Goal: Information Seeking & Learning: Learn about a topic

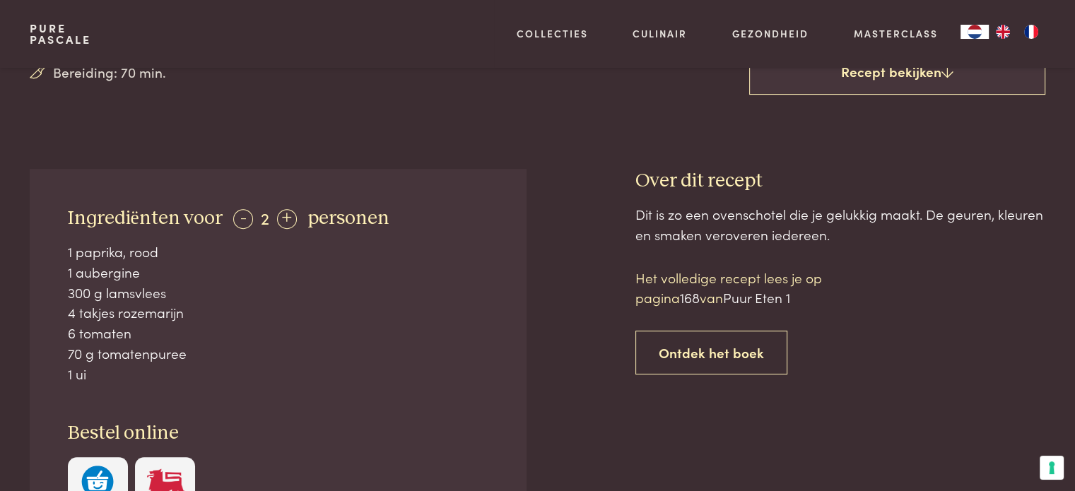
scroll to position [495, 0]
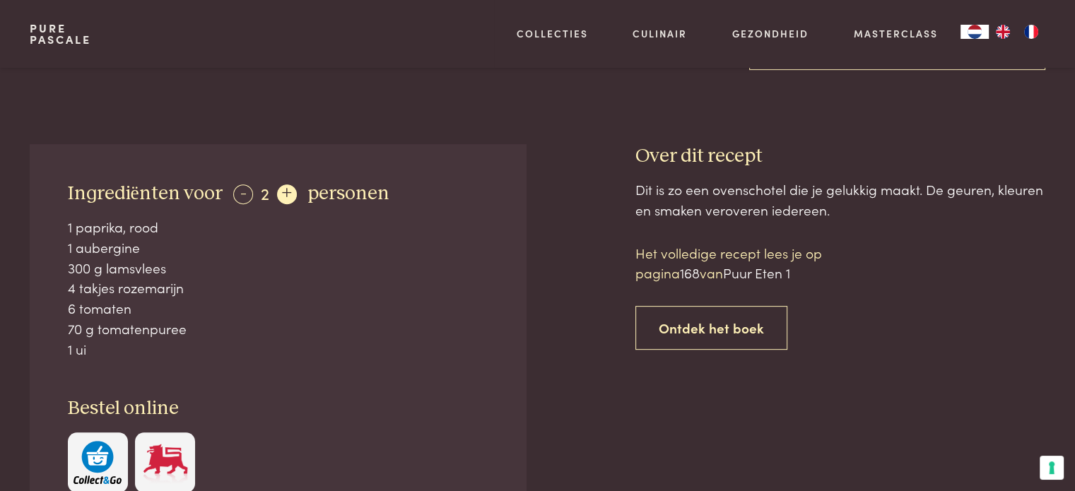
click at [277, 194] on div "+" at bounding box center [287, 195] width 20 height 20
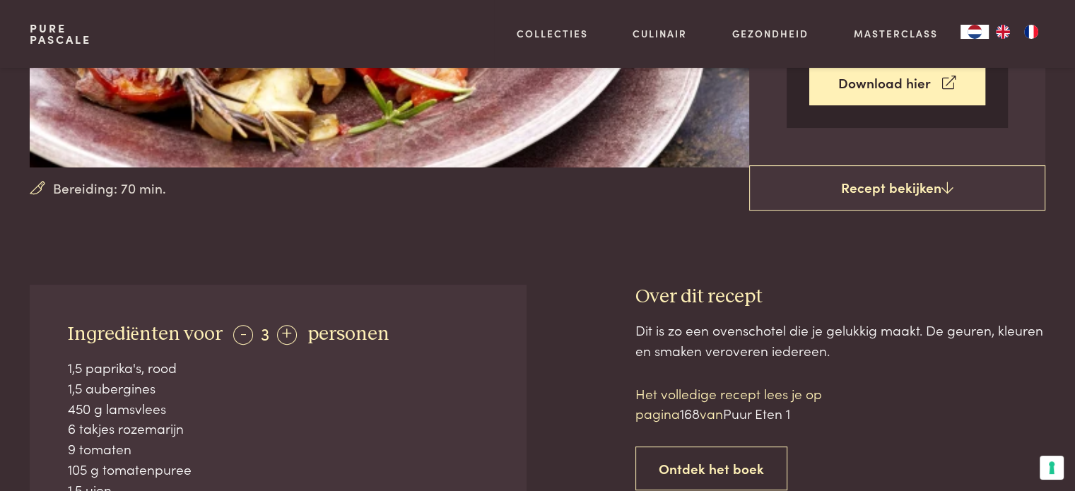
scroll to position [354, 0]
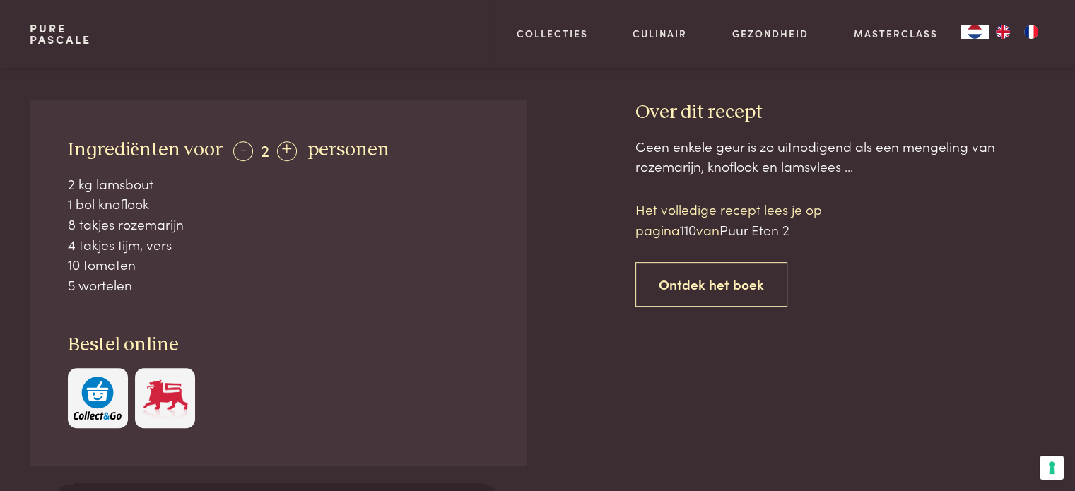
scroll to position [566, 0]
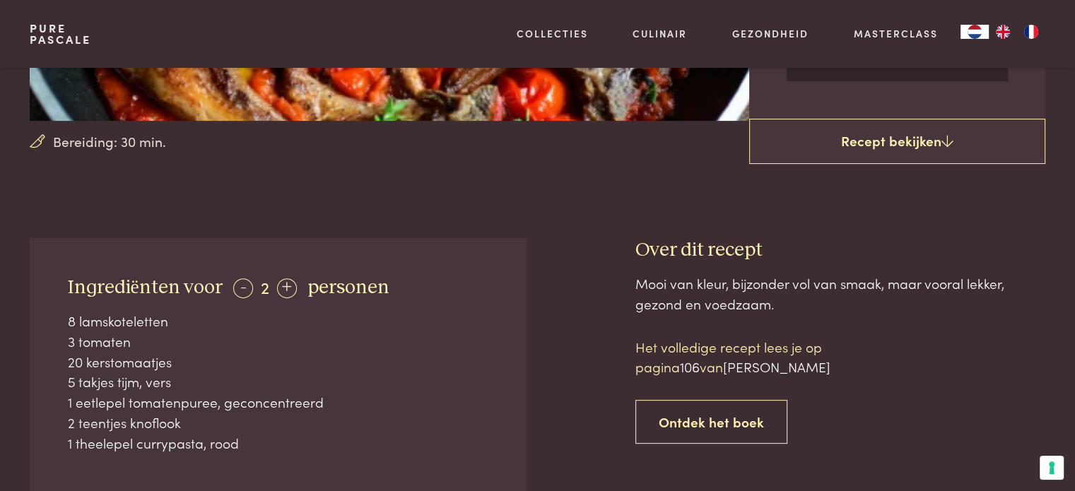
scroll to position [424, 0]
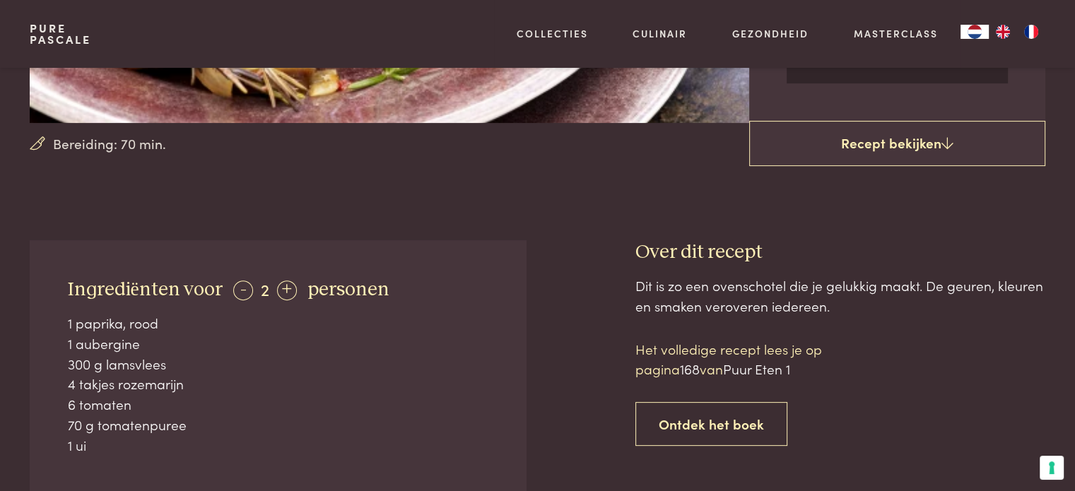
scroll to position [424, 0]
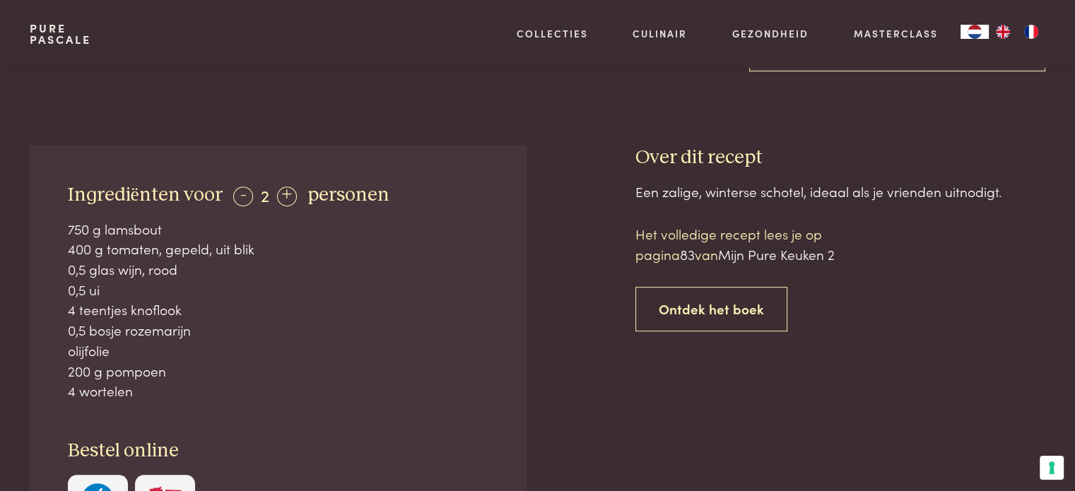
scroll to position [566, 0]
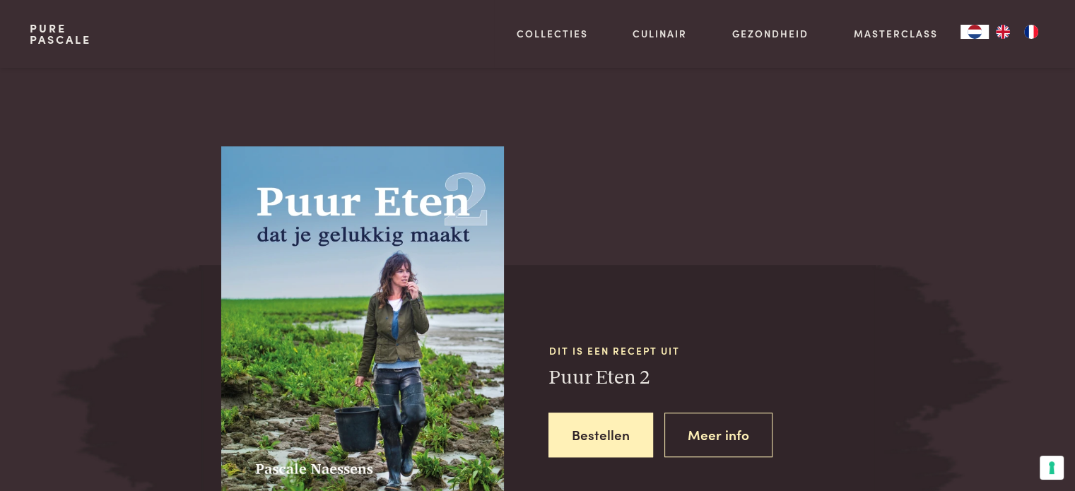
scroll to position [1131, 0]
